Goal: Task Accomplishment & Management: Complete application form

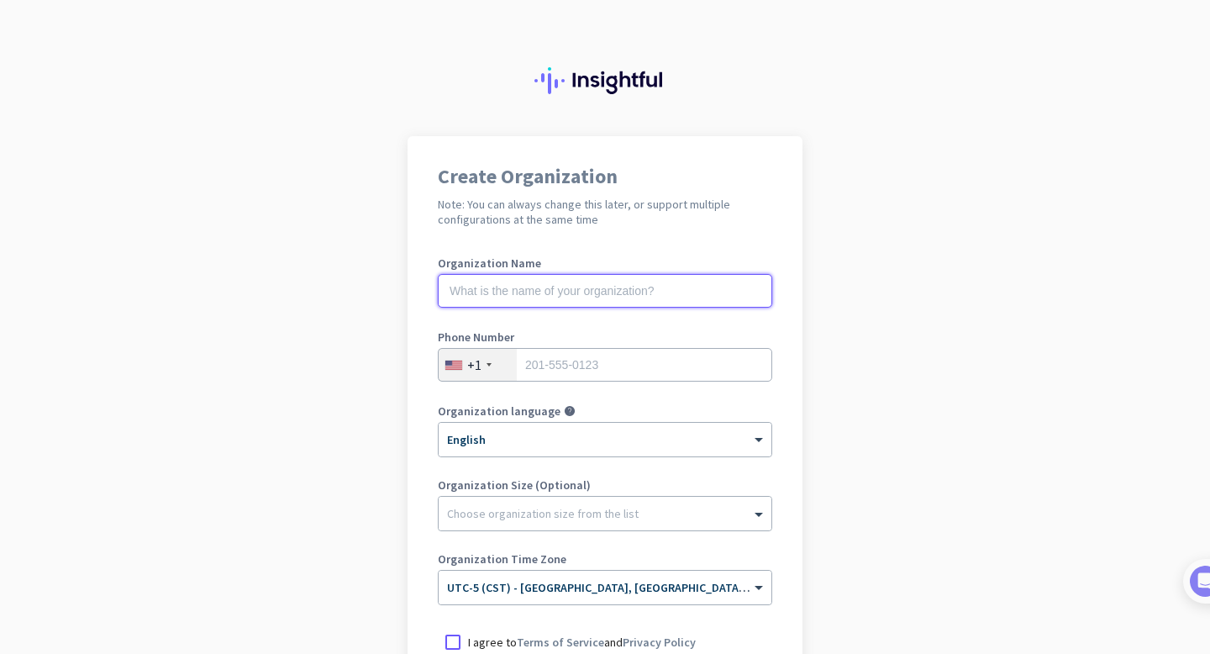
click at [635, 300] on input "text" at bounding box center [605, 291] width 335 height 34
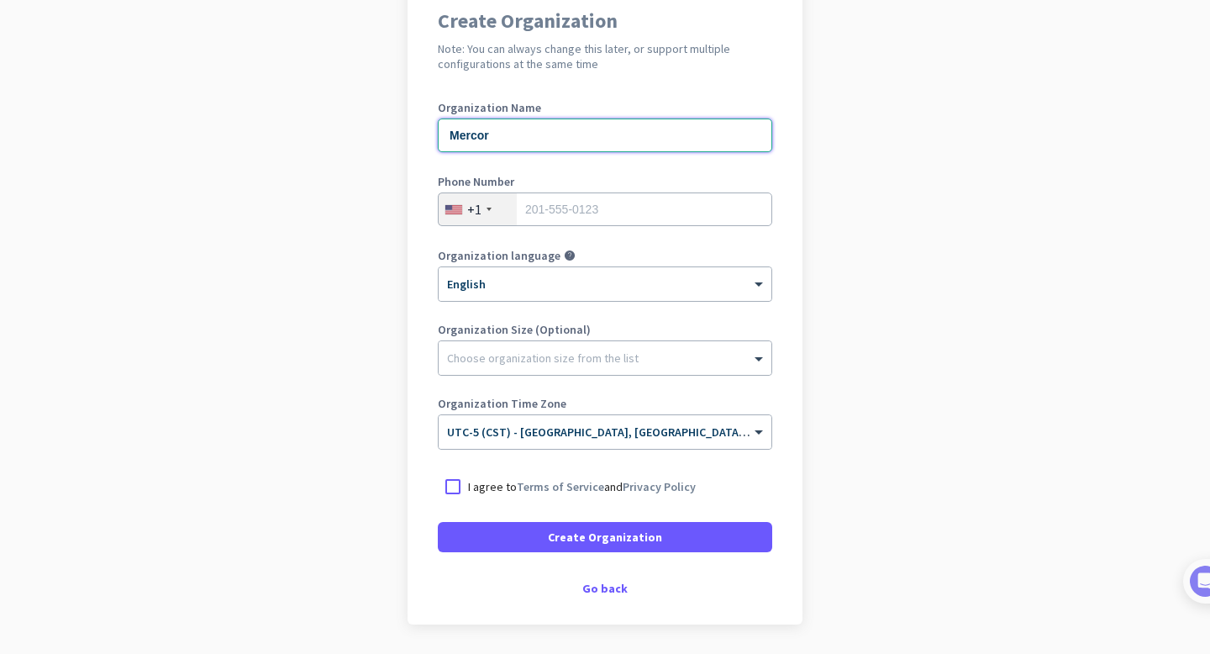
scroll to position [210, 0]
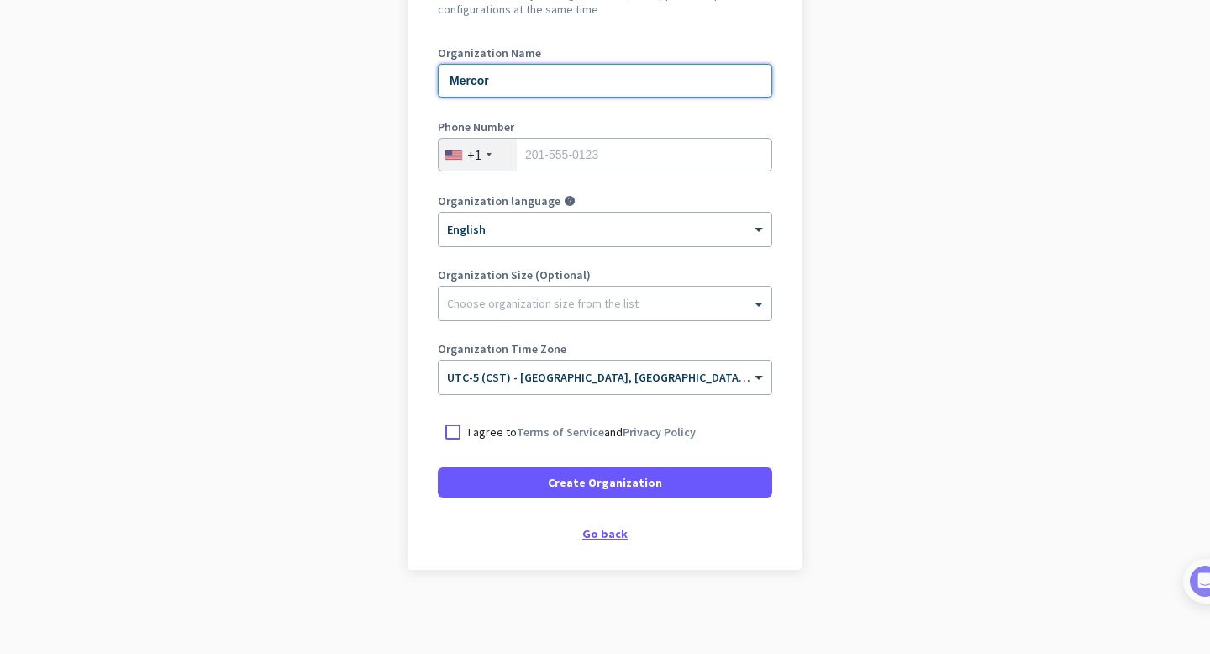
type input "Mercor"
click at [614, 537] on div "Go back" at bounding box center [605, 534] width 335 height 12
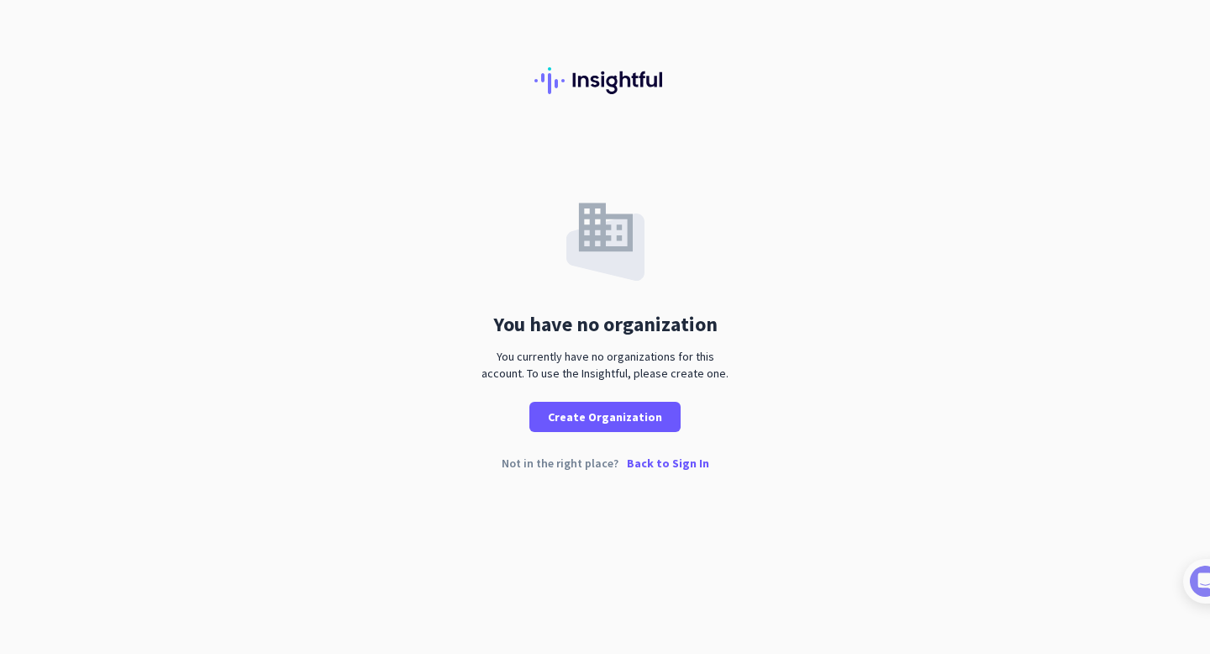
click at [673, 464] on p "Back to Sign In" at bounding box center [668, 463] width 82 height 12
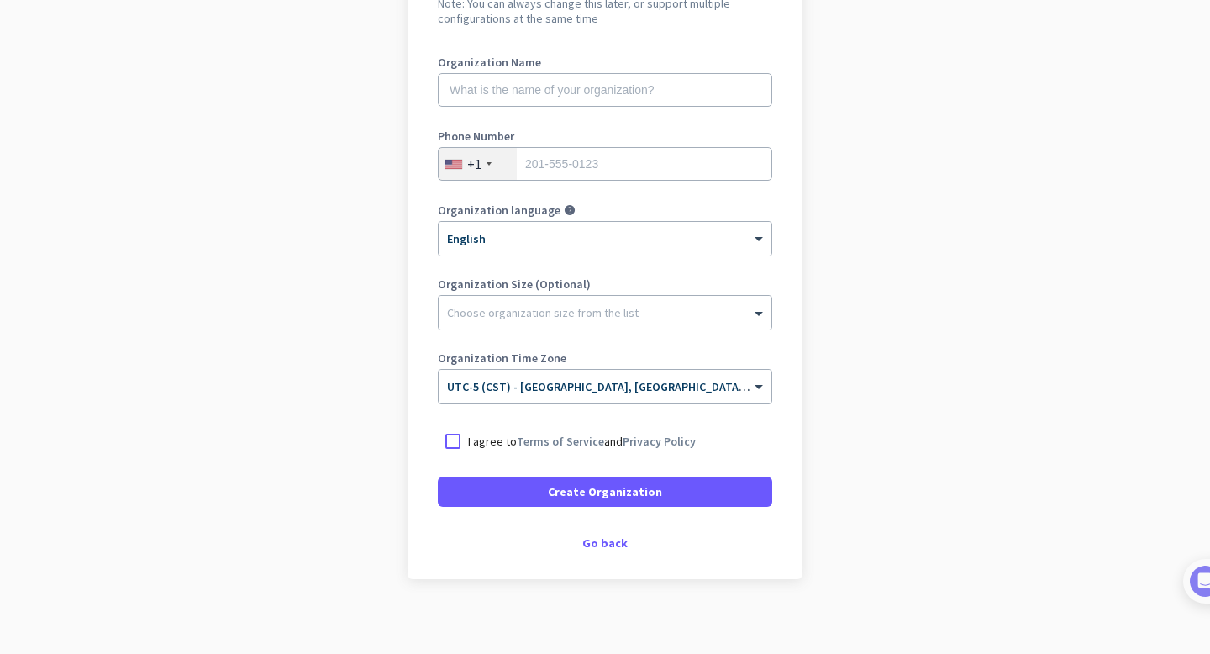
scroll to position [210, 0]
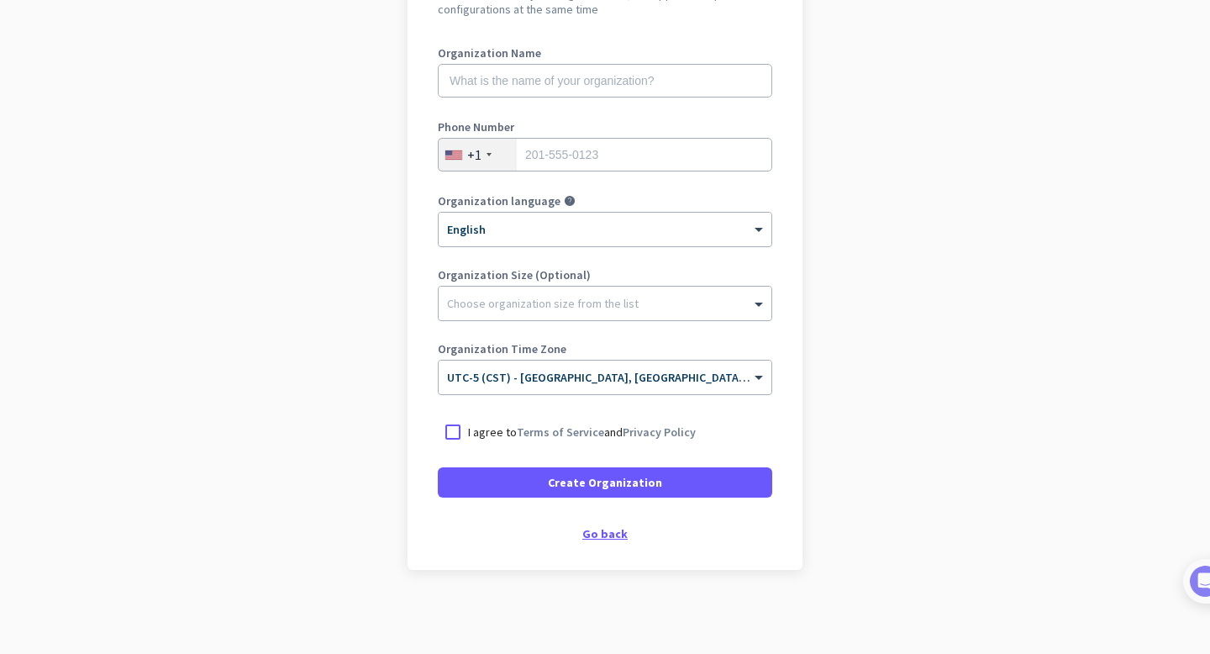
click at [609, 533] on div "Go back" at bounding box center [605, 534] width 335 height 12
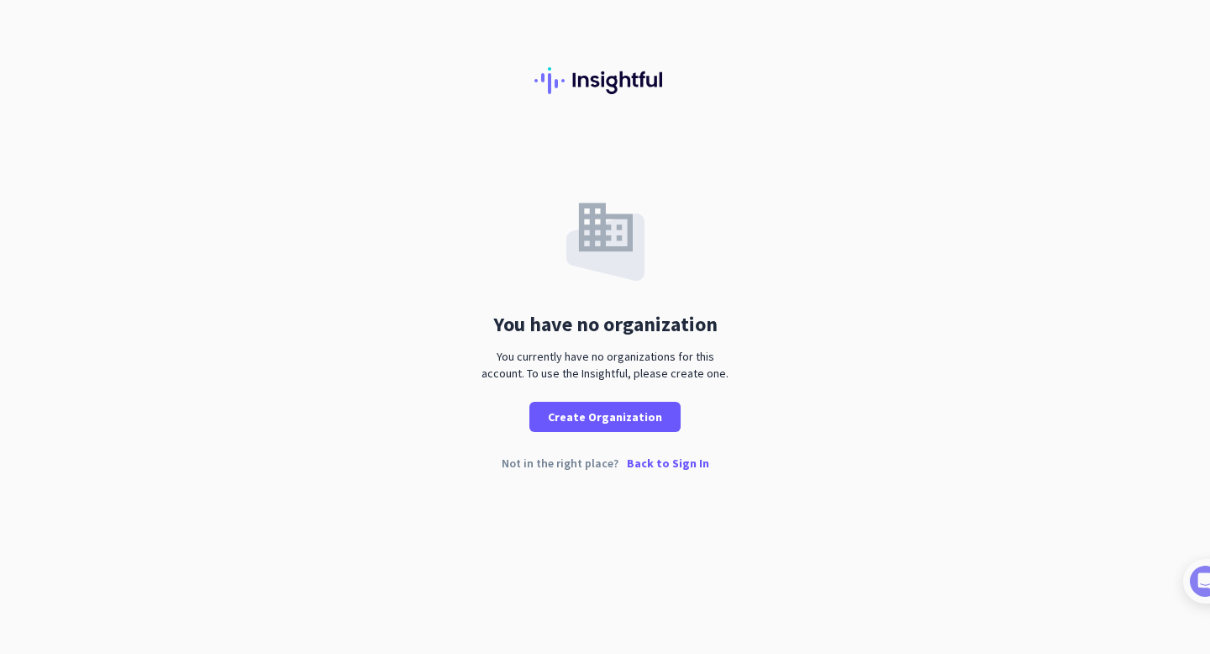
click at [660, 466] on p "Back to Sign In" at bounding box center [668, 463] width 82 height 12
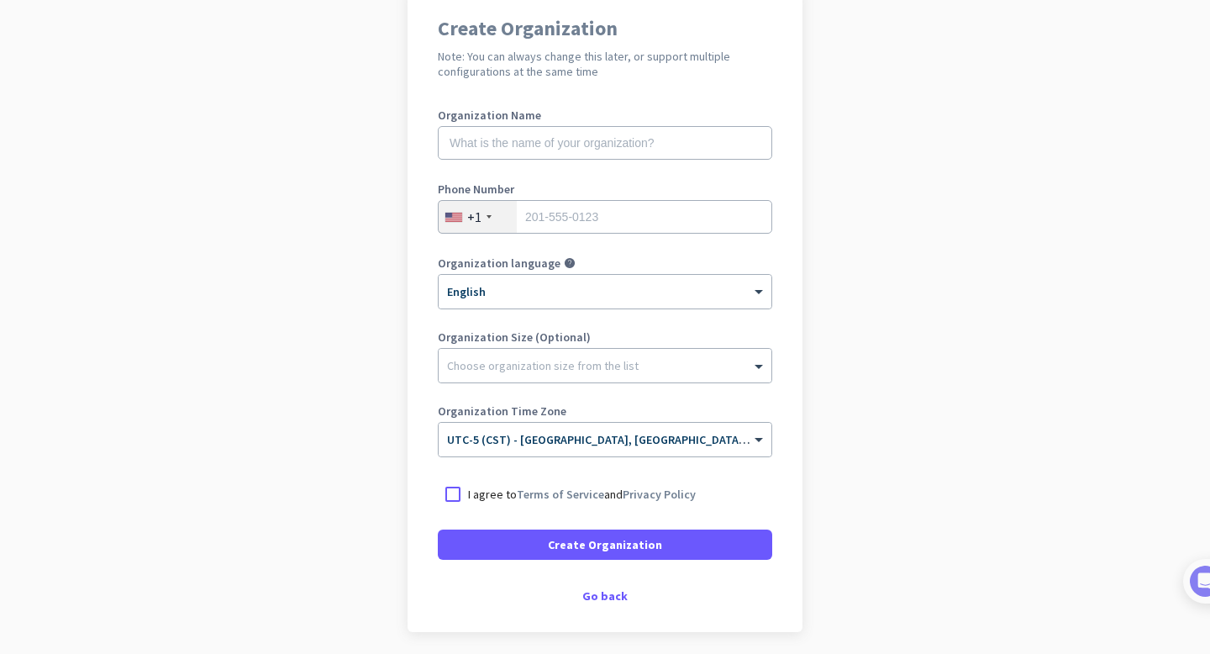
scroll to position [144, 0]
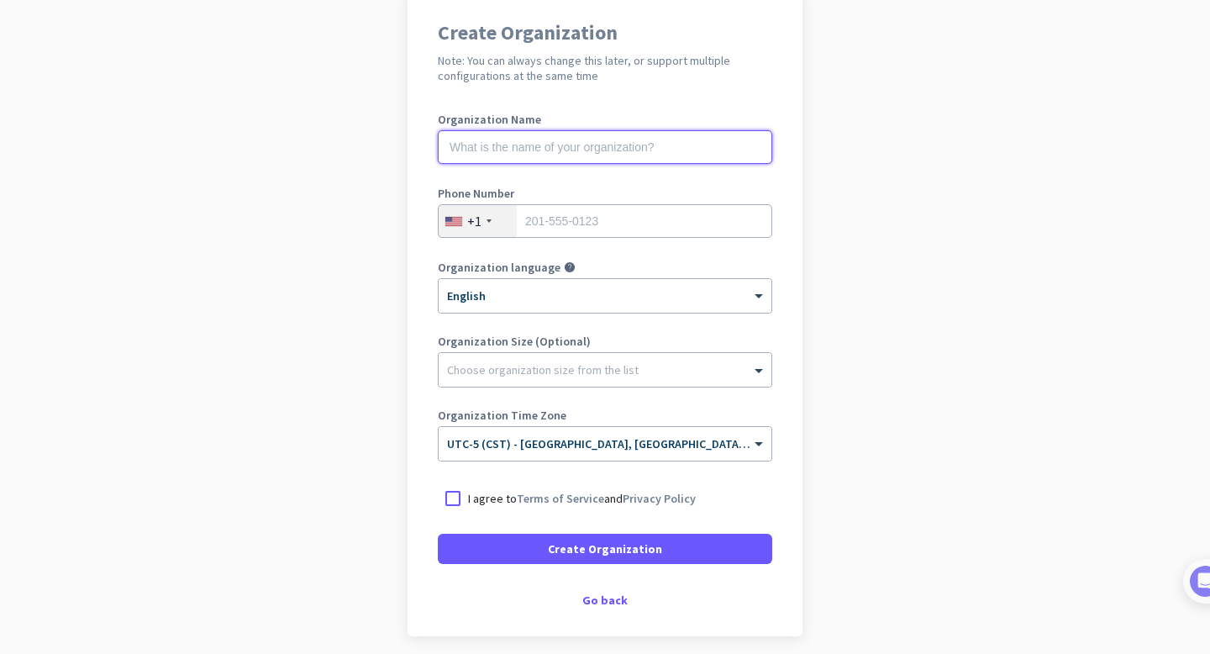
click at [642, 150] on input "text" at bounding box center [605, 147] width 335 height 34
type input "M"
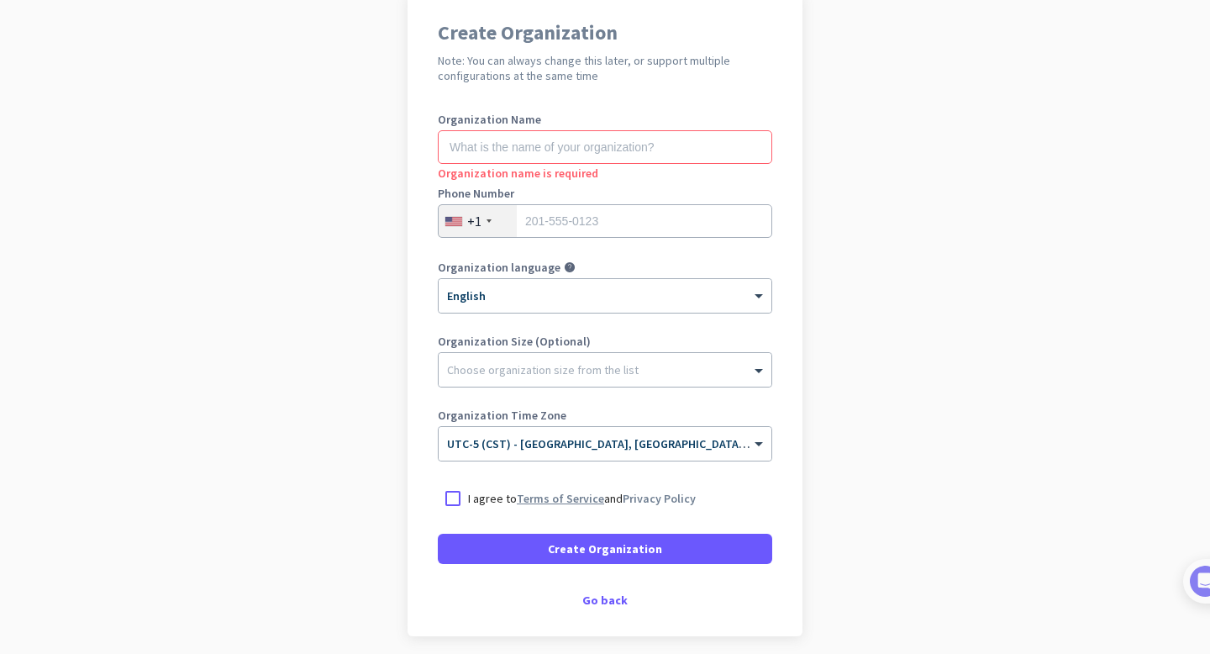
click at [595, 502] on link "Terms of Service" at bounding box center [560, 498] width 87 height 15
click at [451, 501] on div at bounding box center [453, 498] width 30 height 30
click at [618, 594] on div "Go back" at bounding box center [605, 600] width 335 height 12
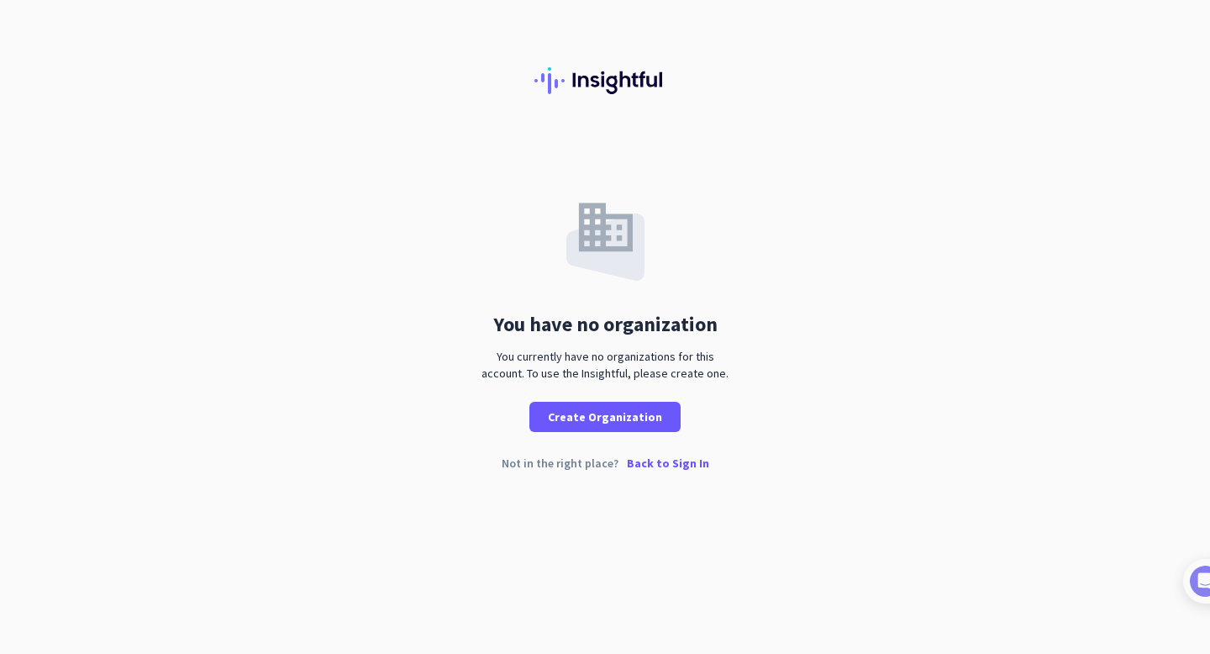
click at [661, 466] on p "Back to Sign In" at bounding box center [668, 463] width 82 height 12
